Goal: Task Accomplishment & Management: Manage account settings

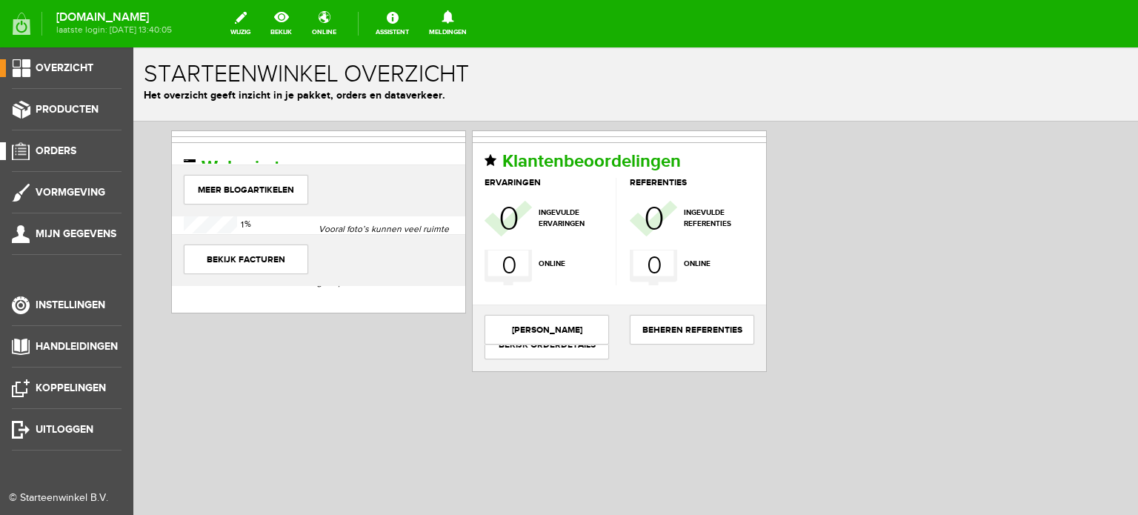
click at [56, 147] on span "Orders" at bounding box center [56, 150] width 41 height 13
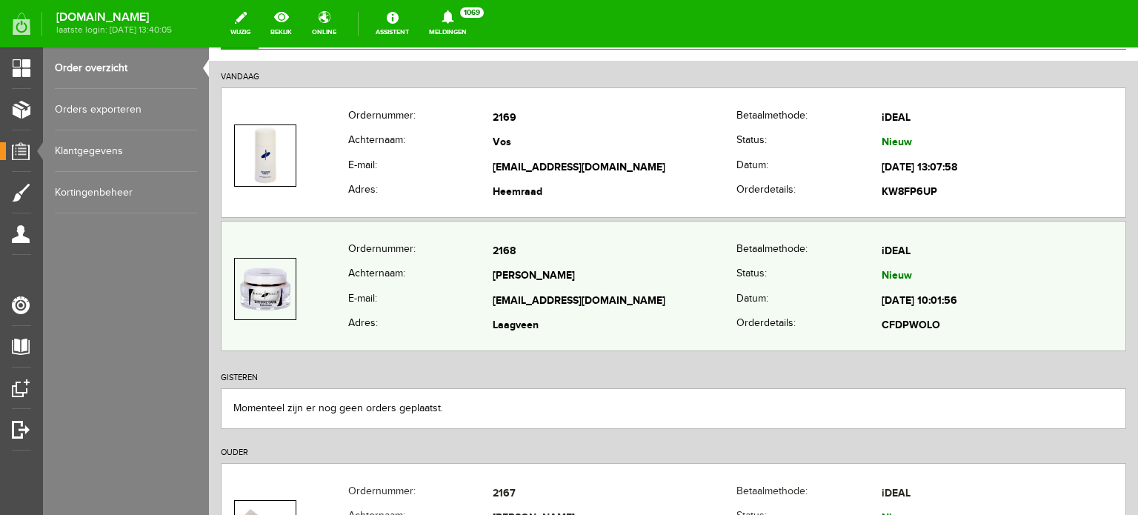
scroll to position [148, 0]
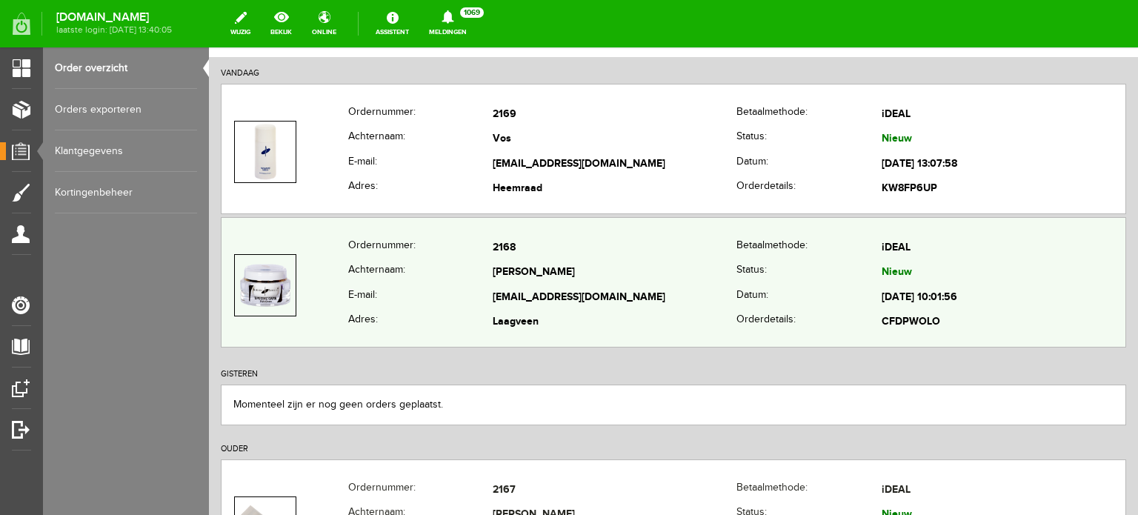
click at [515, 287] on td "[EMAIL_ADDRESS][DOMAIN_NAME]" at bounding box center [615, 297] width 244 height 25
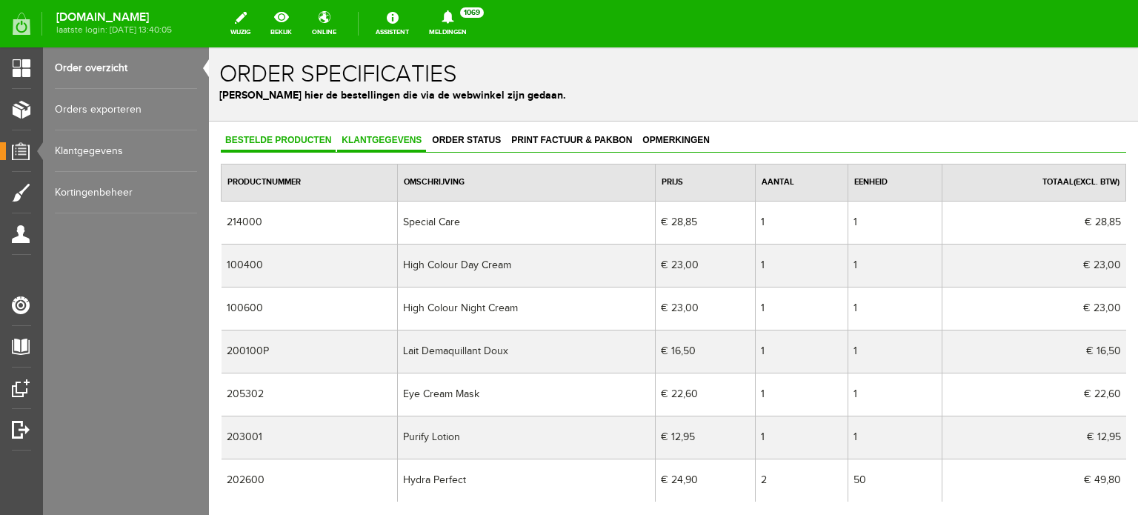
click at [385, 137] on span "Klantgegevens" at bounding box center [381, 140] width 89 height 10
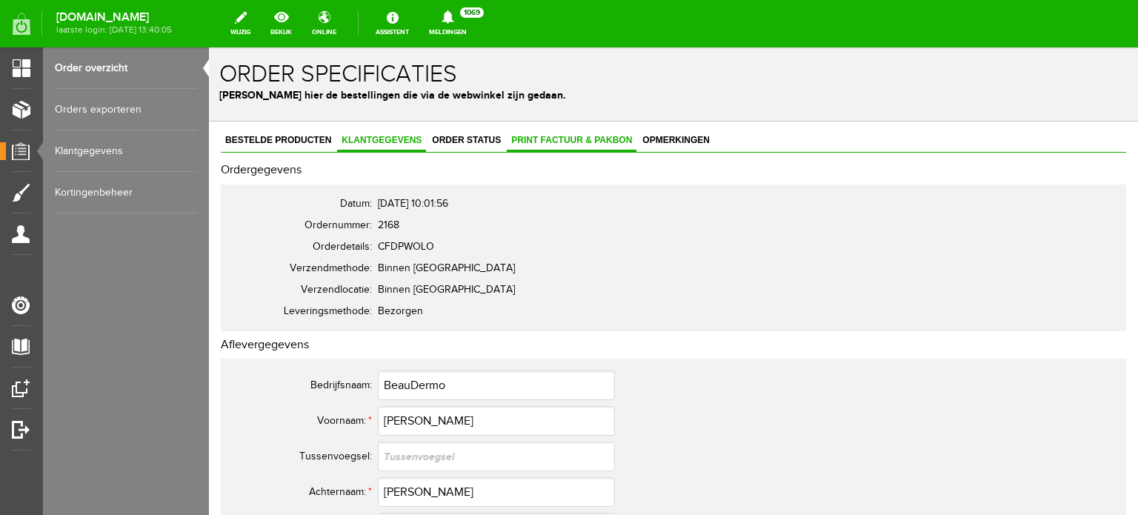
click at [579, 139] on span "Print factuur & pakbon" at bounding box center [572, 140] width 130 height 10
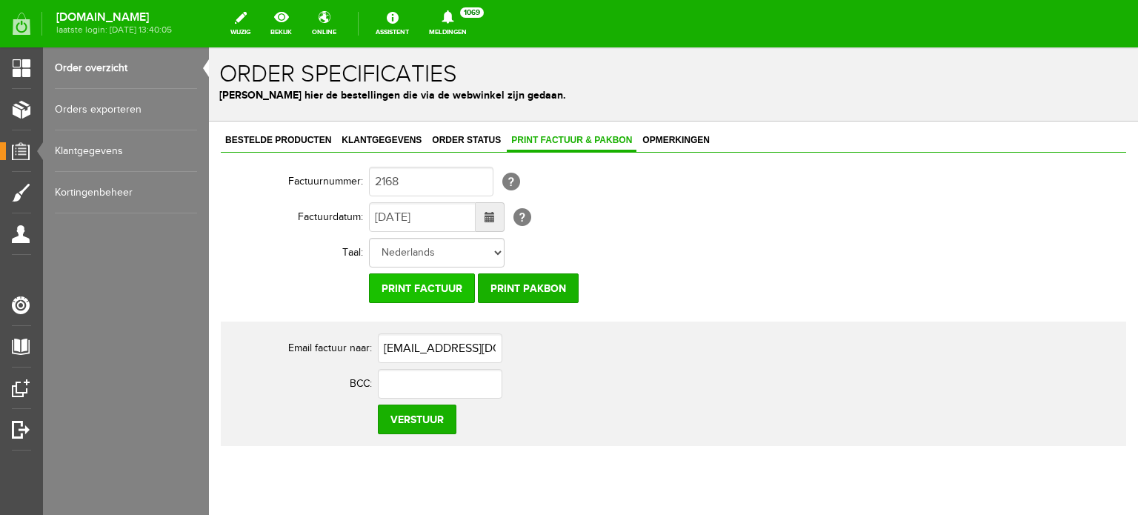
click at [428, 287] on input "Print factuur" at bounding box center [422, 288] width 106 height 30
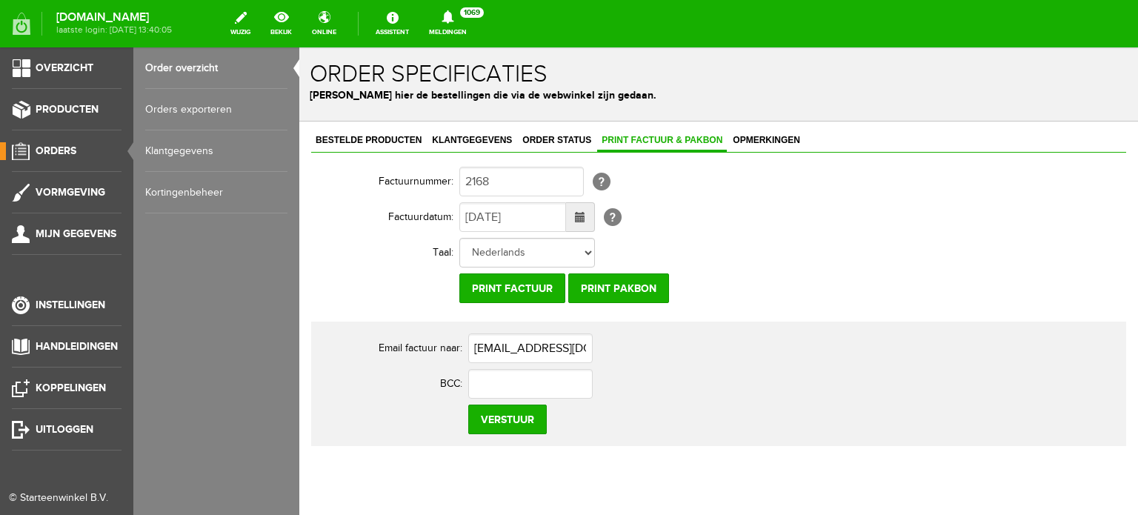
click at [64, 145] on span "Orders" at bounding box center [56, 150] width 41 height 13
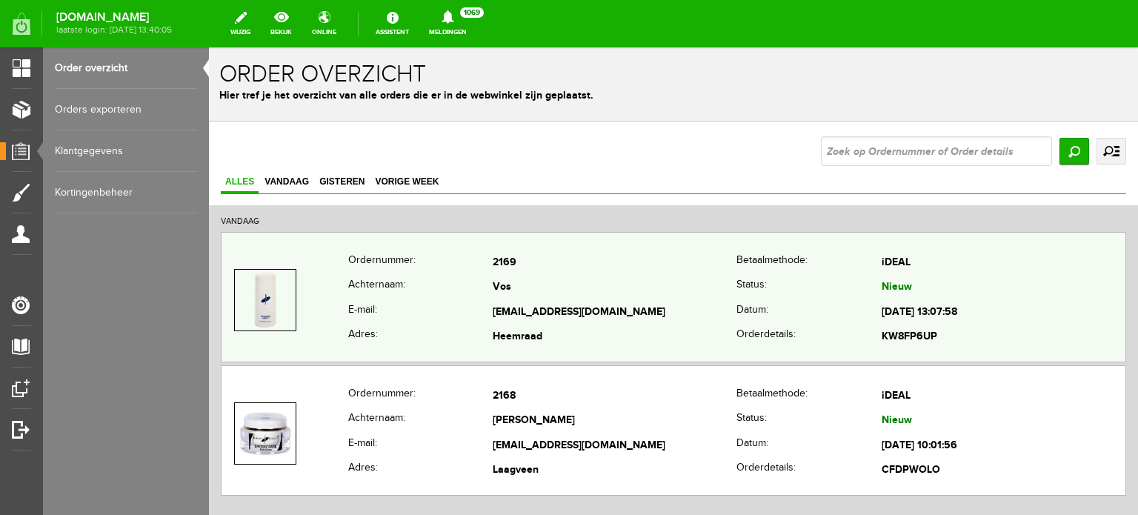
click at [497, 295] on td "Vos" at bounding box center [615, 288] width 244 height 25
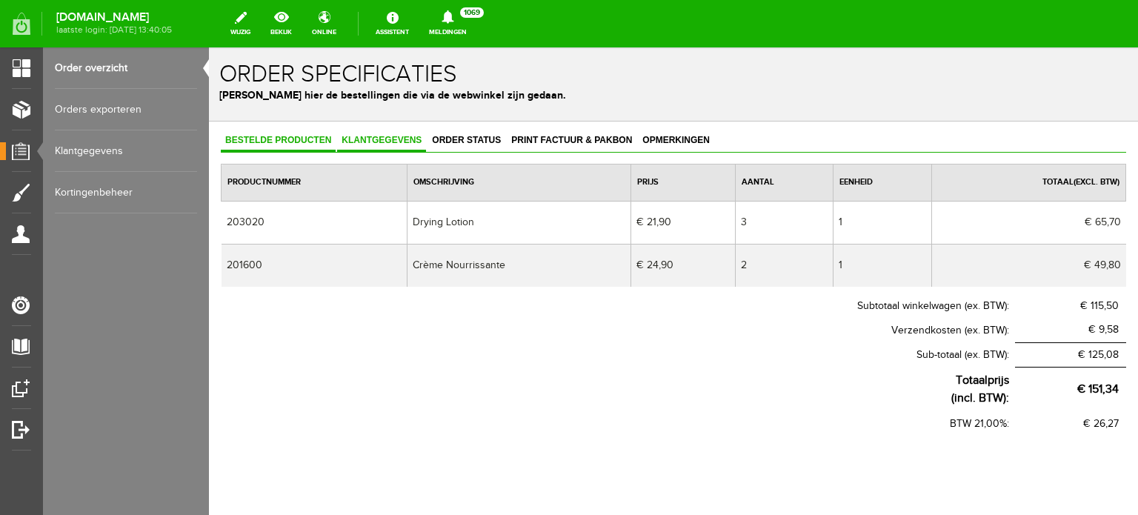
click at [388, 133] on link "Klantgegevens" at bounding box center [381, 140] width 89 height 21
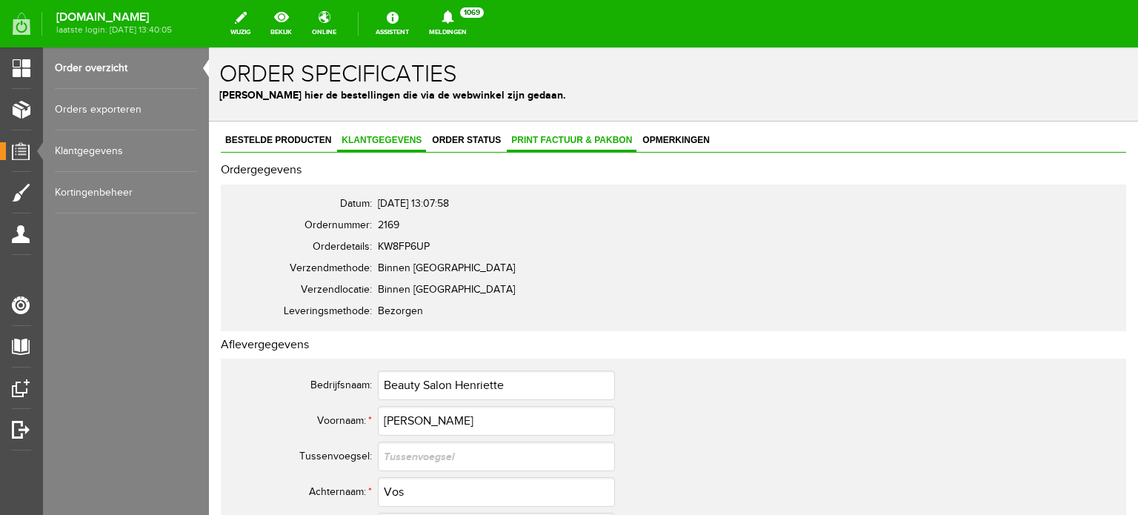
click at [566, 137] on span "Print factuur & pakbon" at bounding box center [572, 140] width 130 height 10
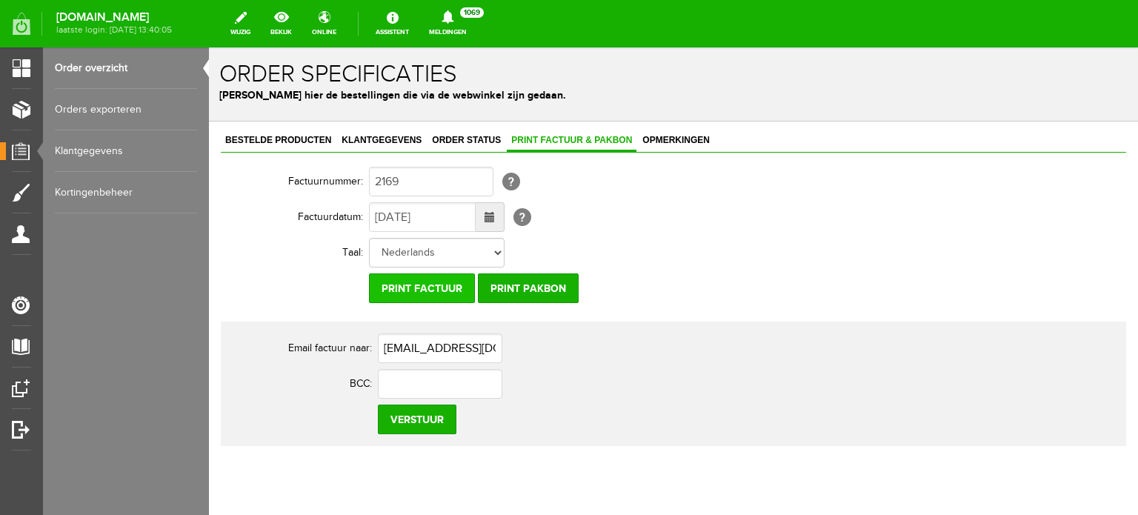
click at [420, 288] on input "Print factuur" at bounding box center [422, 288] width 106 height 30
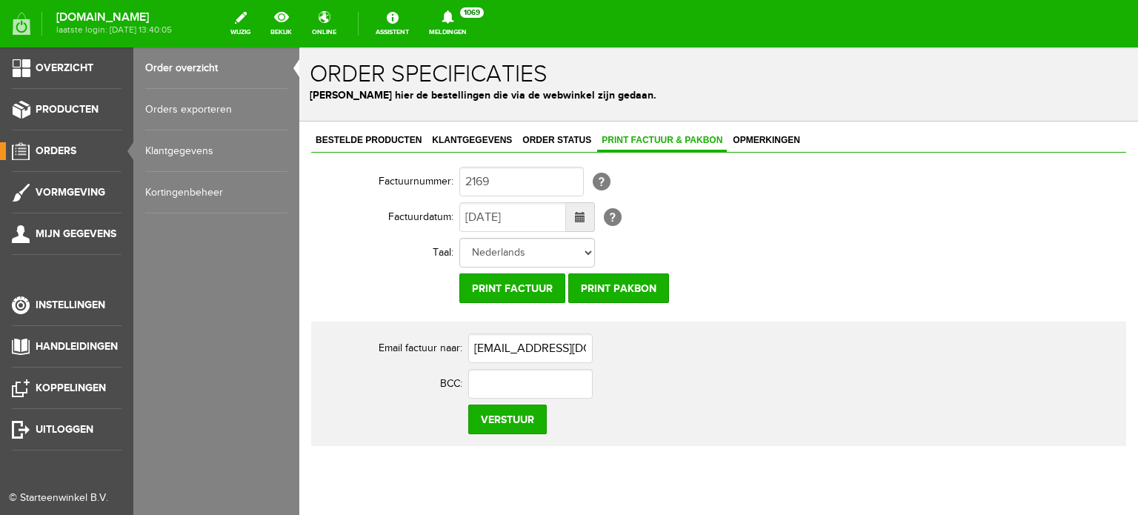
drag, startPoint x: 47, startPoint y: 147, endPoint x: 63, endPoint y: 149, distance: 15.7
click at [49, 147] on span "Orders" at bounding box center [56, 150] width 41 height 13
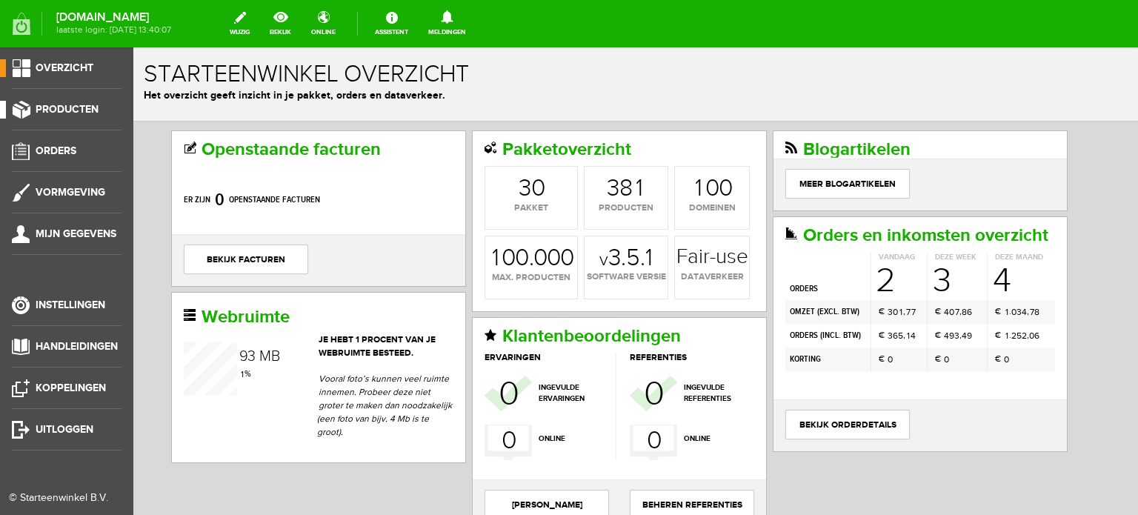
click at [68, 106] on span "Producten" at bounding box center [67, 109] width 63 height 13
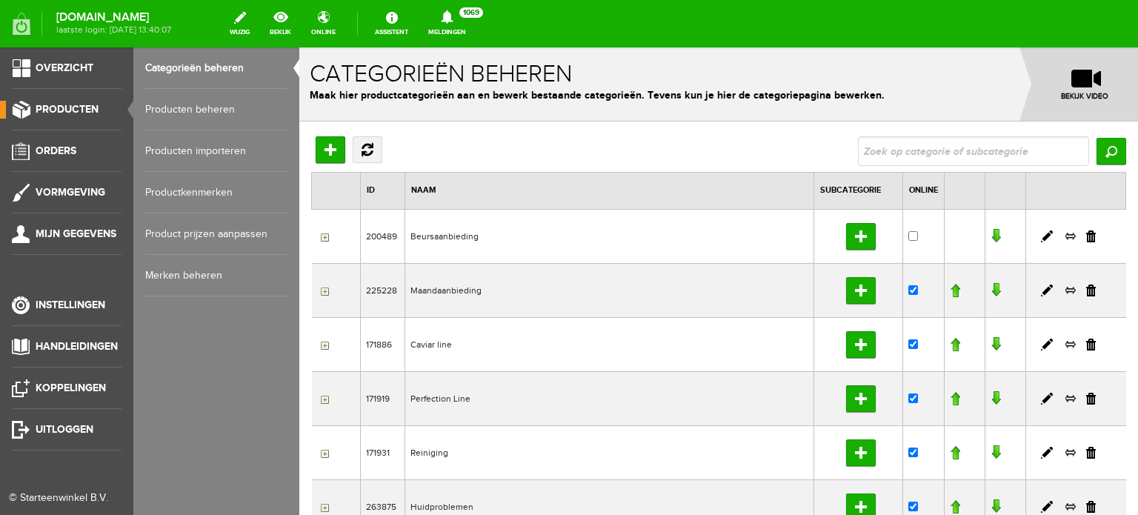
click at [213, 110] on link "Producten beheren" at bounding box center [216, 109] width 142 height 41
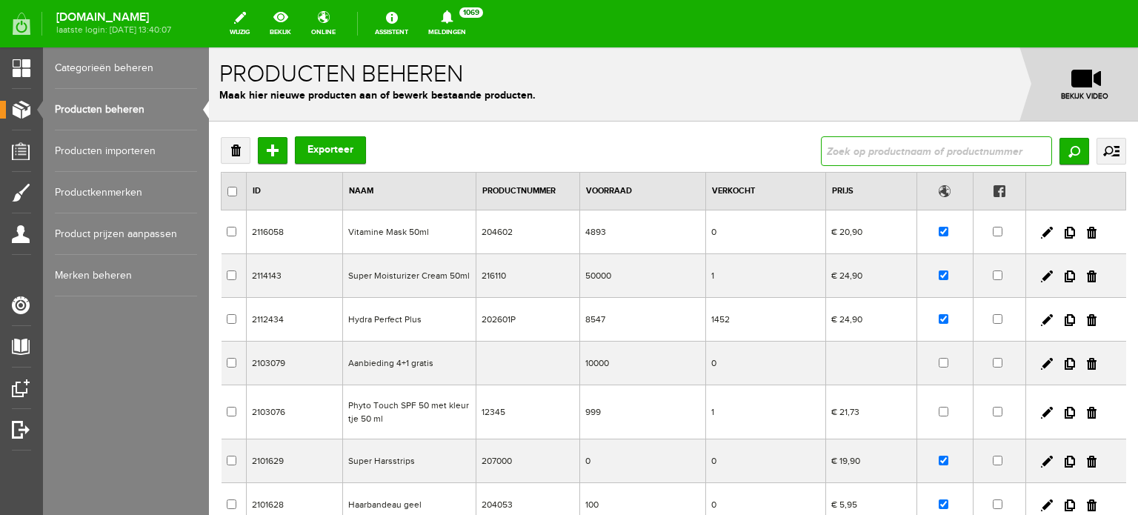
click at [829, 150] on input "text" at bounding box center [936, 151] width 231 height 30
type input "vitamine mask"
click at [1060, 150] on input "Zoeken" at bounding box center [1075, 151] width 30 height 27
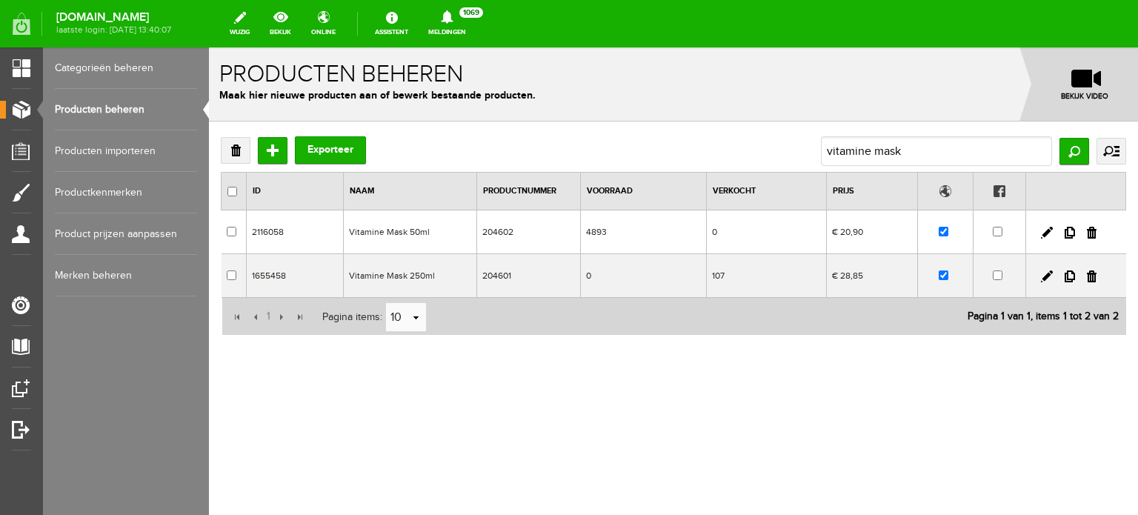
click at [412, 274] on td "Vitamine Mask 250ml" at bounding box center [410, 276] width 133 height 44
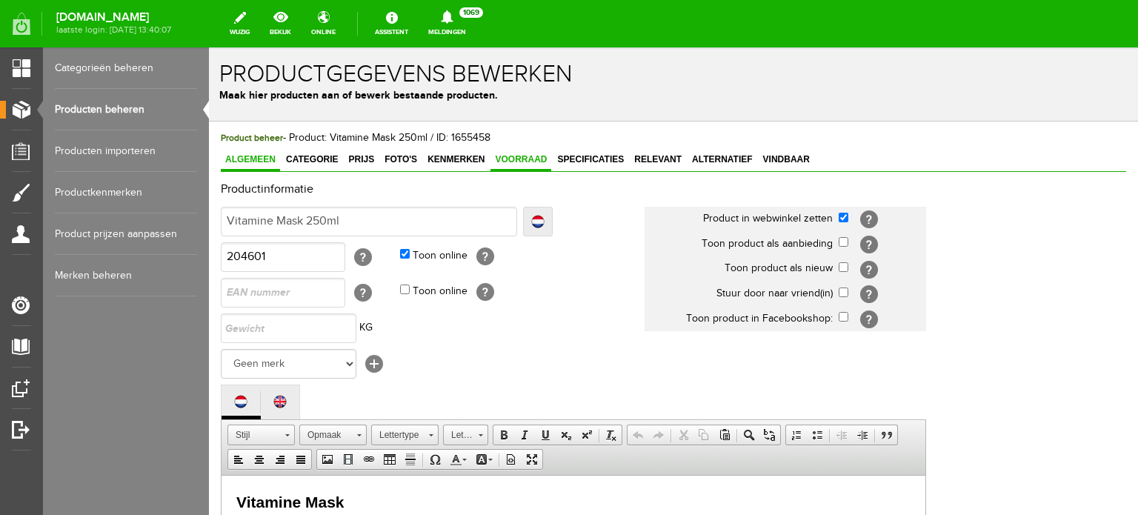
click at [525, 157] on span "Voorraad" at bounding box center [521, 159] width 61 height 10
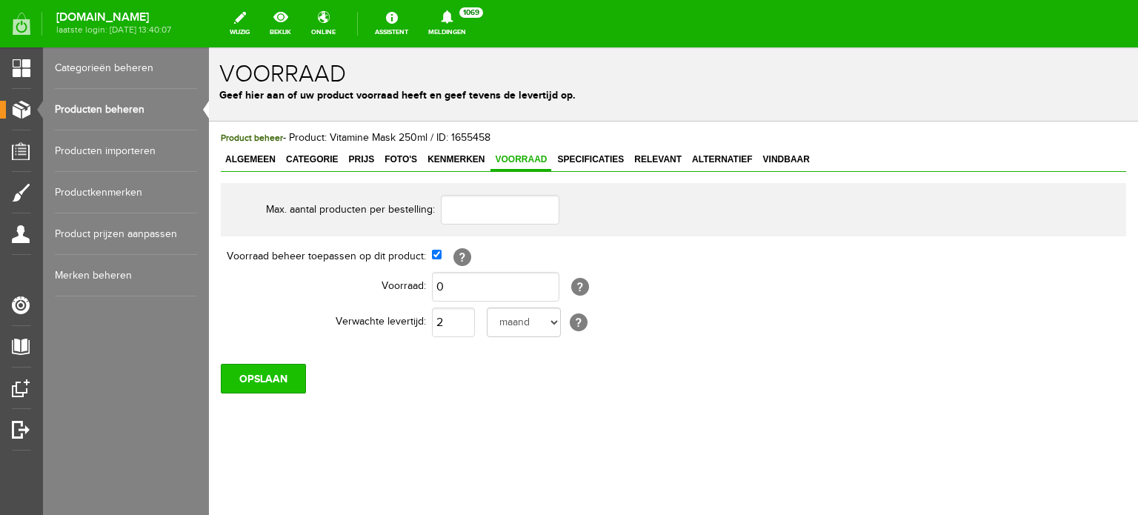
click at [288, 373] on input "OPSLAAN" at bounding box center [263, 379] width 85 height 30
